Goal: Browse casually: Explore the website without a specific task or goal

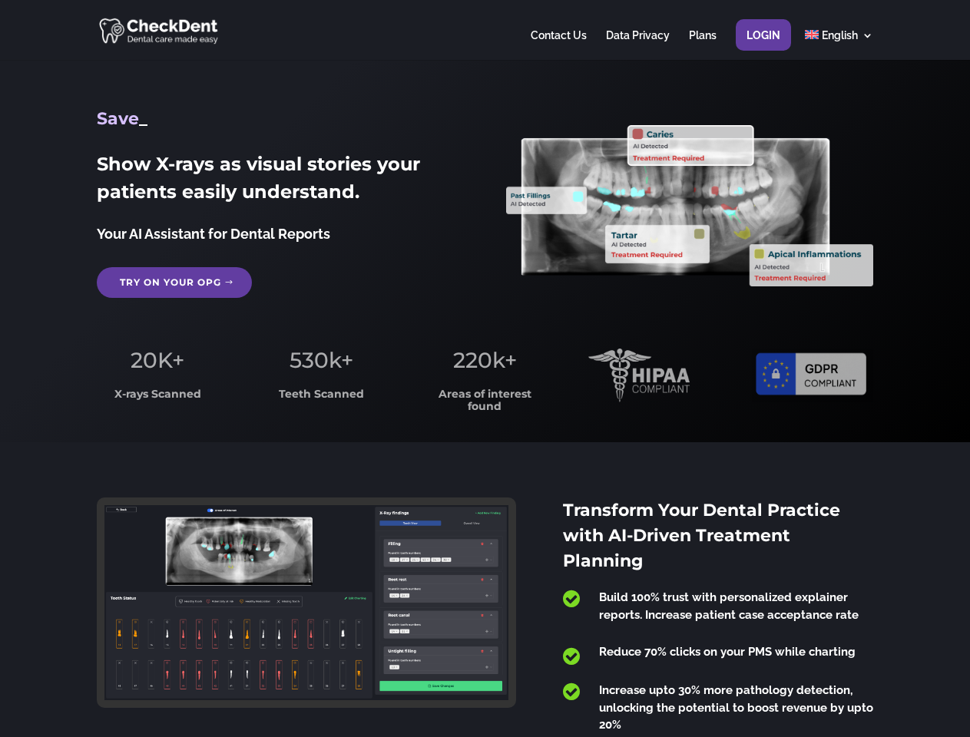
click at [485, 369] on span "220k+" at bounding box center [485, 360] width 64 height 26
click at [485, 30] on div at bounding box center [485, 30] width 776 height 60
click at [485, 369] on span "220k+" at bounding box center [485, 360] width 64 height 26
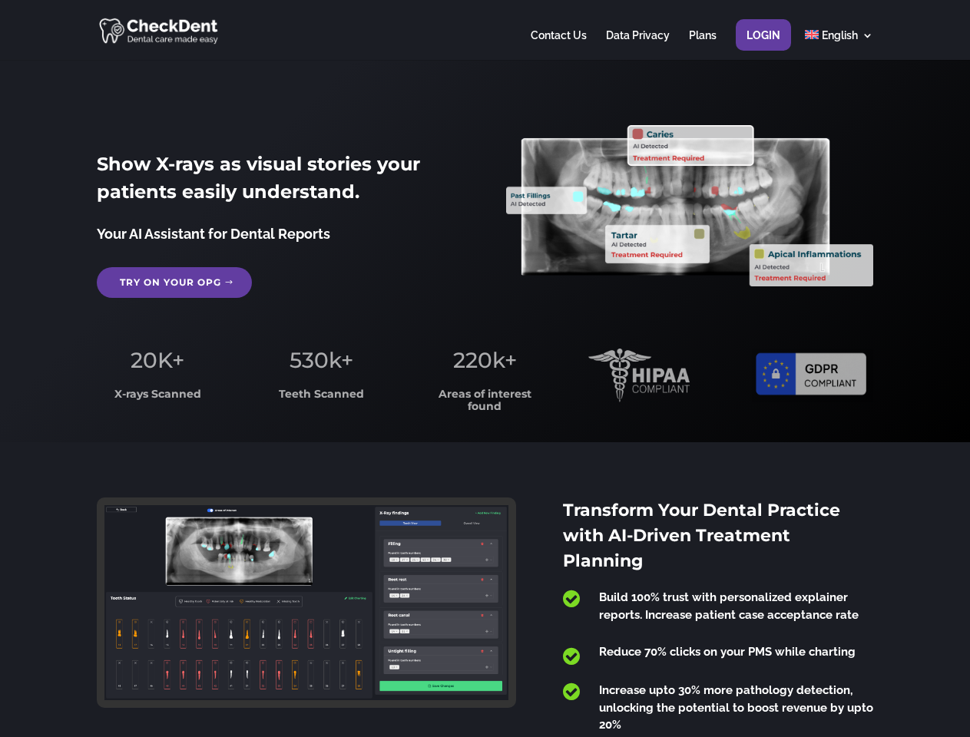
click at [485, 30] on div at bounding box center [485, 30] width 776 height 60
